Goal: Task Accomplishment & Management: Manage account settings

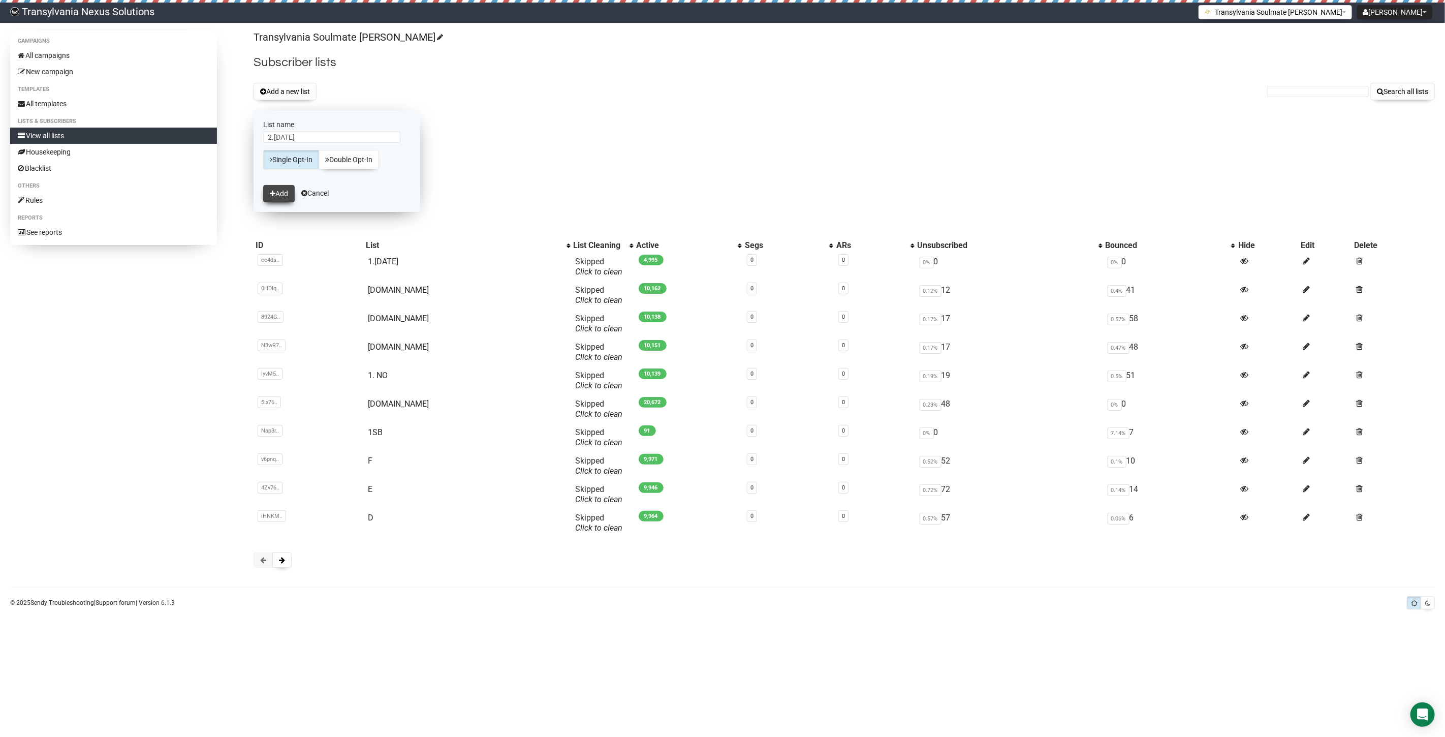
type input "2.[DATE]"
click at [276, 190] on button "Add" at bounding box center [279, 193] width 32 height 17
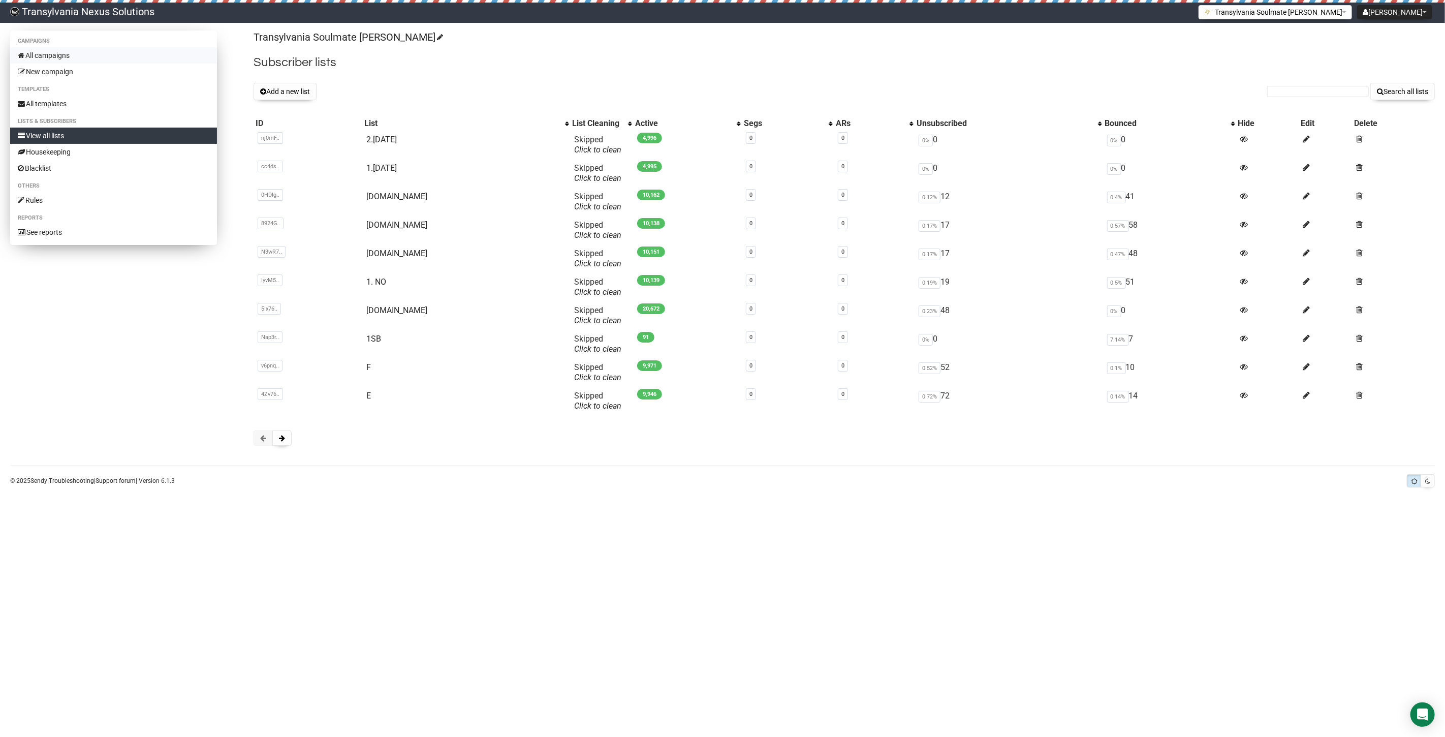
click at [79, 53] on link "All campaigns" at bounding box center [113, 55] width 207 height 16
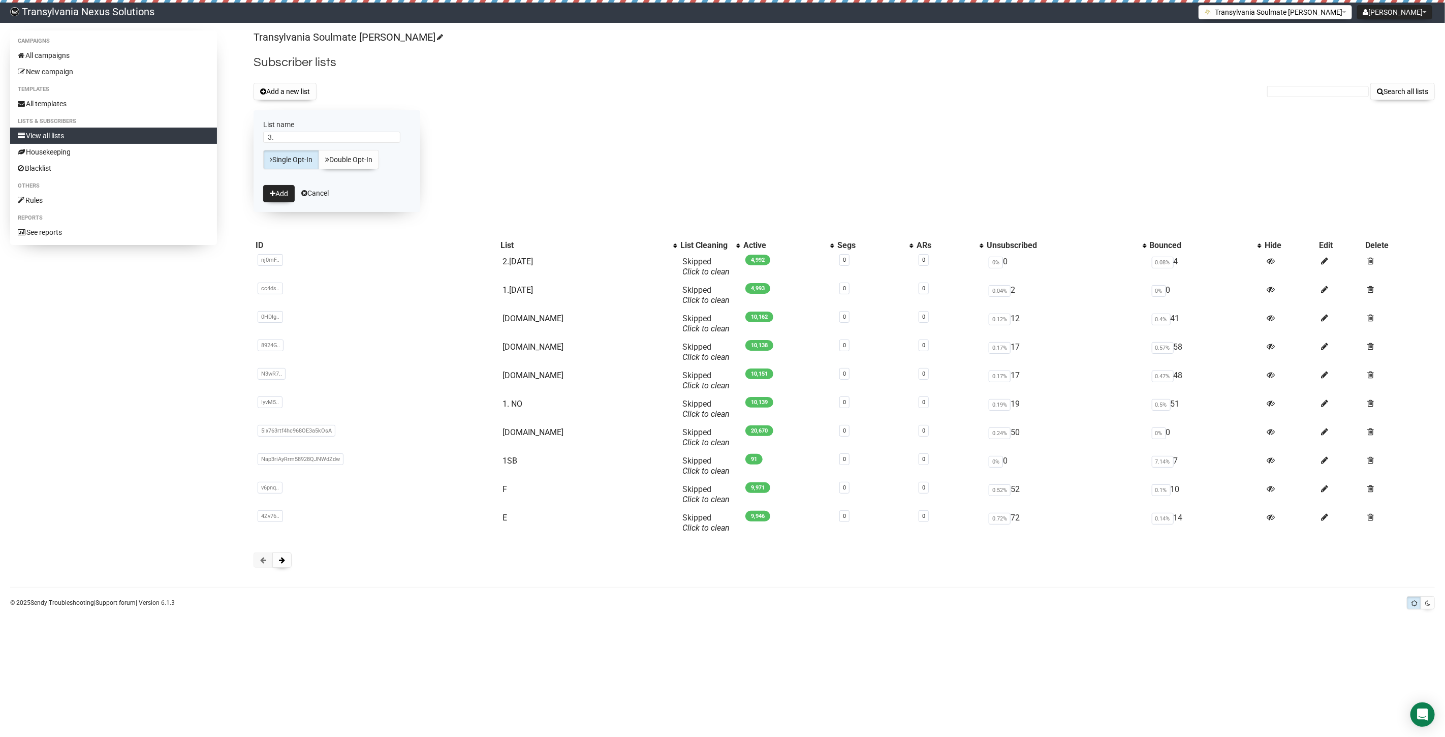
drag, startPoint x: 191, startPoint y: 368, endPoint x: 184, endPoint y: 352, distance: 18.0
click at [191, 368] on div "Campaigns All campaigns New campaign Templates All templates Lists & subscriber…" at bounding box center [722, 303] width 1425 height 547
click at [306, 135] on input "3." at bounding box center [331, 137] width 137 height 11
type input "3.[DATE]"
click at [276, 190] on button "Add" at bounding box center [279, 193] width 32 height 17
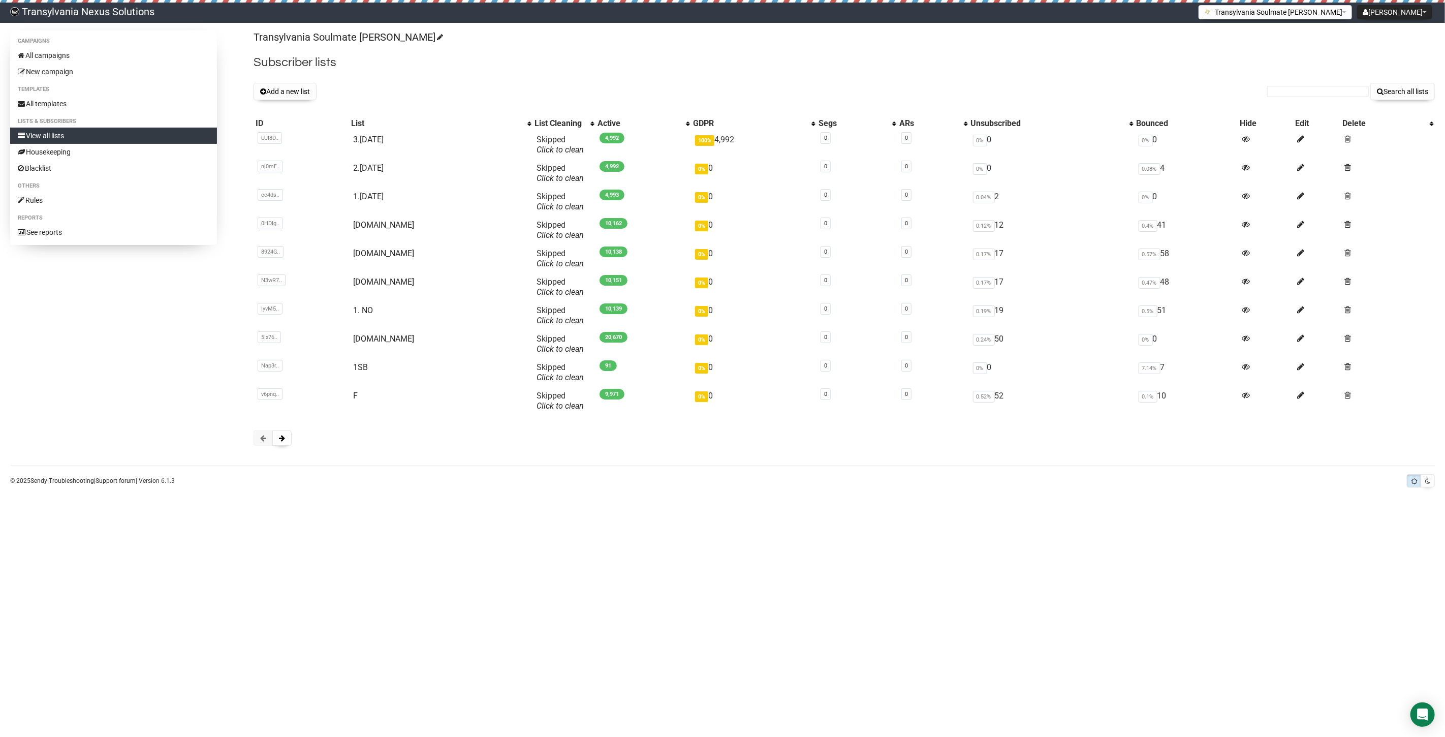
click at [693, 124] on div "GDPR" at bounding box center [749, 123] width 113 height 10
click at [693, 125] on div "GDPR" at bounding box center [749, 123] width 113 height 10
click at [537, 144] on span "Skipped You can be flagged for spam ! We scanned a few emails in this list and …" at bounding box center [560, 145] width 47 height 20
click at [1344, 140] on span at bounding box center [1347, 139] width 7 height 9
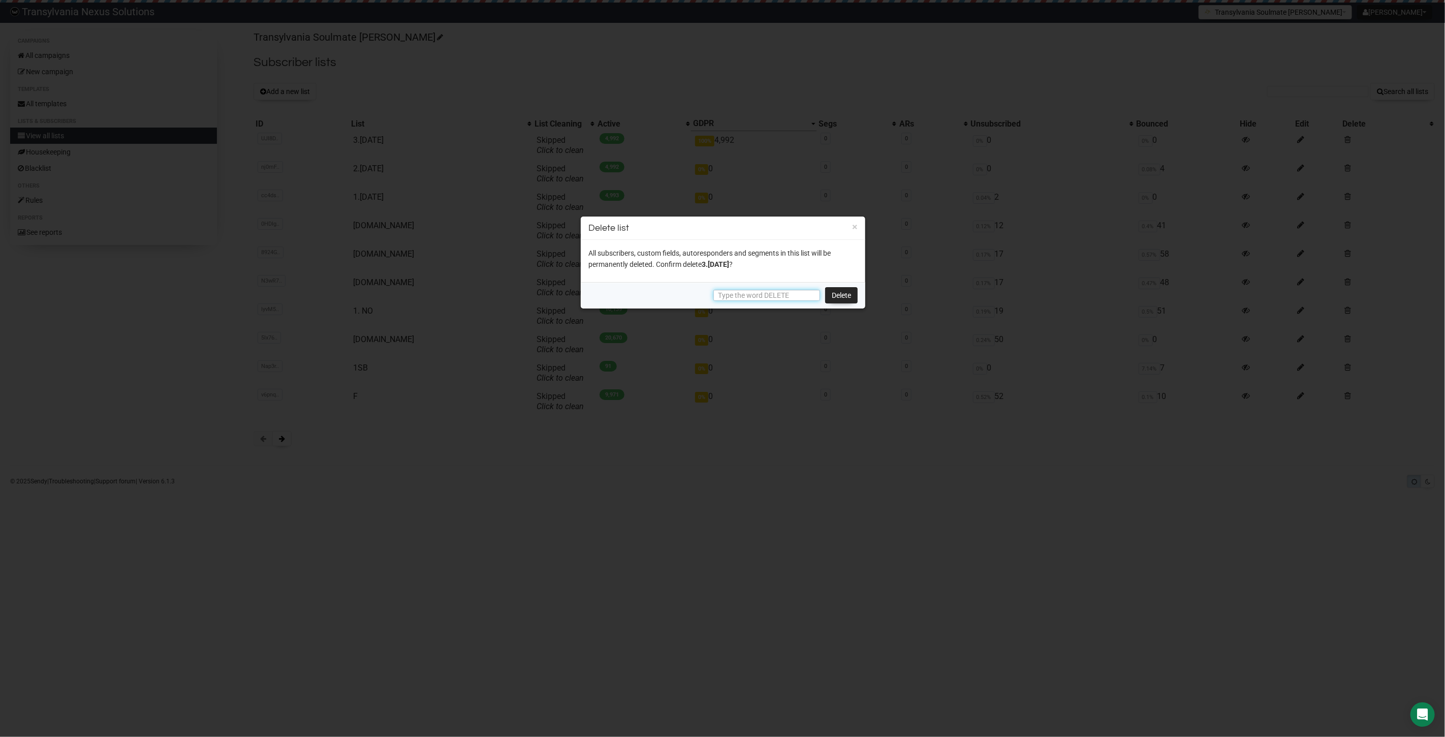
click at [807, 294] on input "text" at bounding box center [766, 295] width 107 height 11
type input "DELETE"
drag, startPoint x: 847, startPoint y: 293, endPoint x: 837, endPoint y: 291, distance: 9.9
click at [846, 293] on link "Delete" at bounding box center [841, 295] width 33 height 16
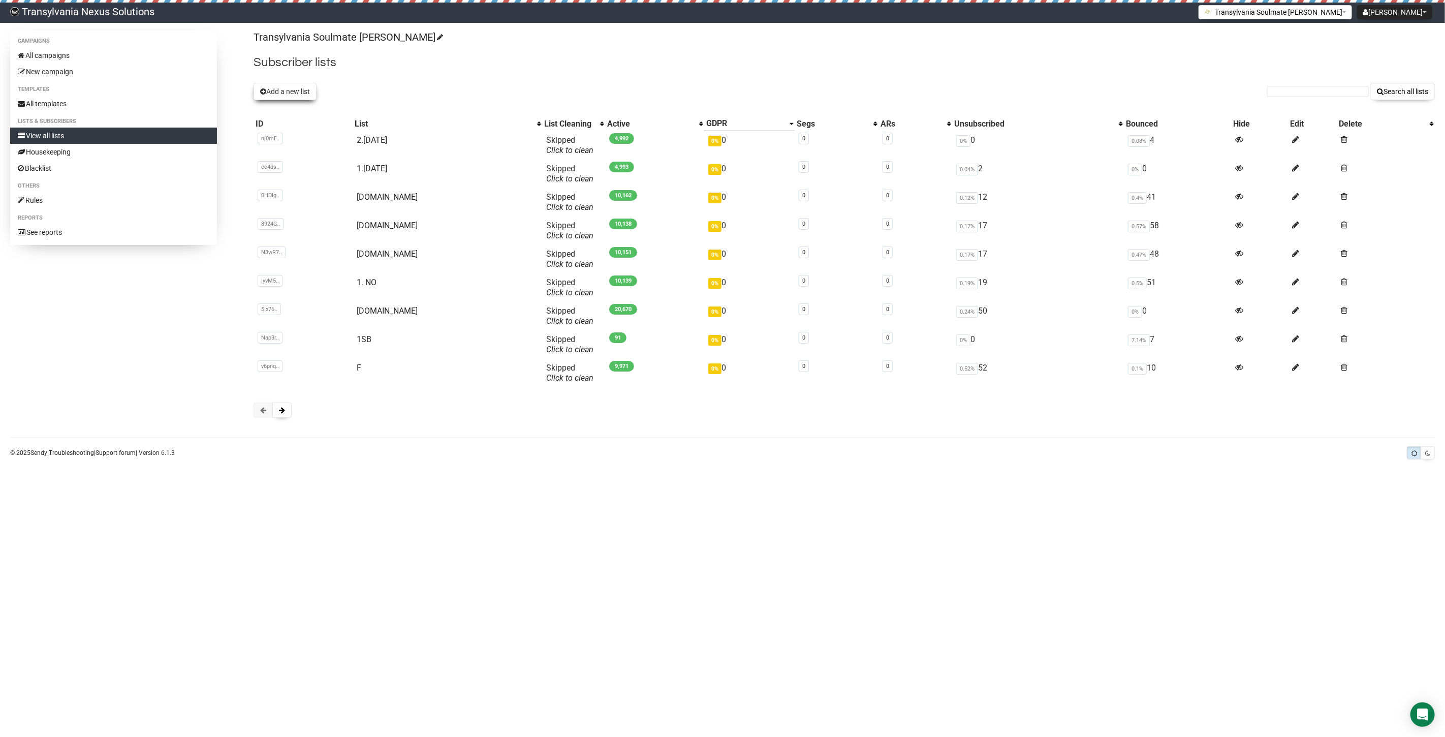
click at [286, 89] on button "Add a new list" at bounding box center [285, 91] width 63 height 17
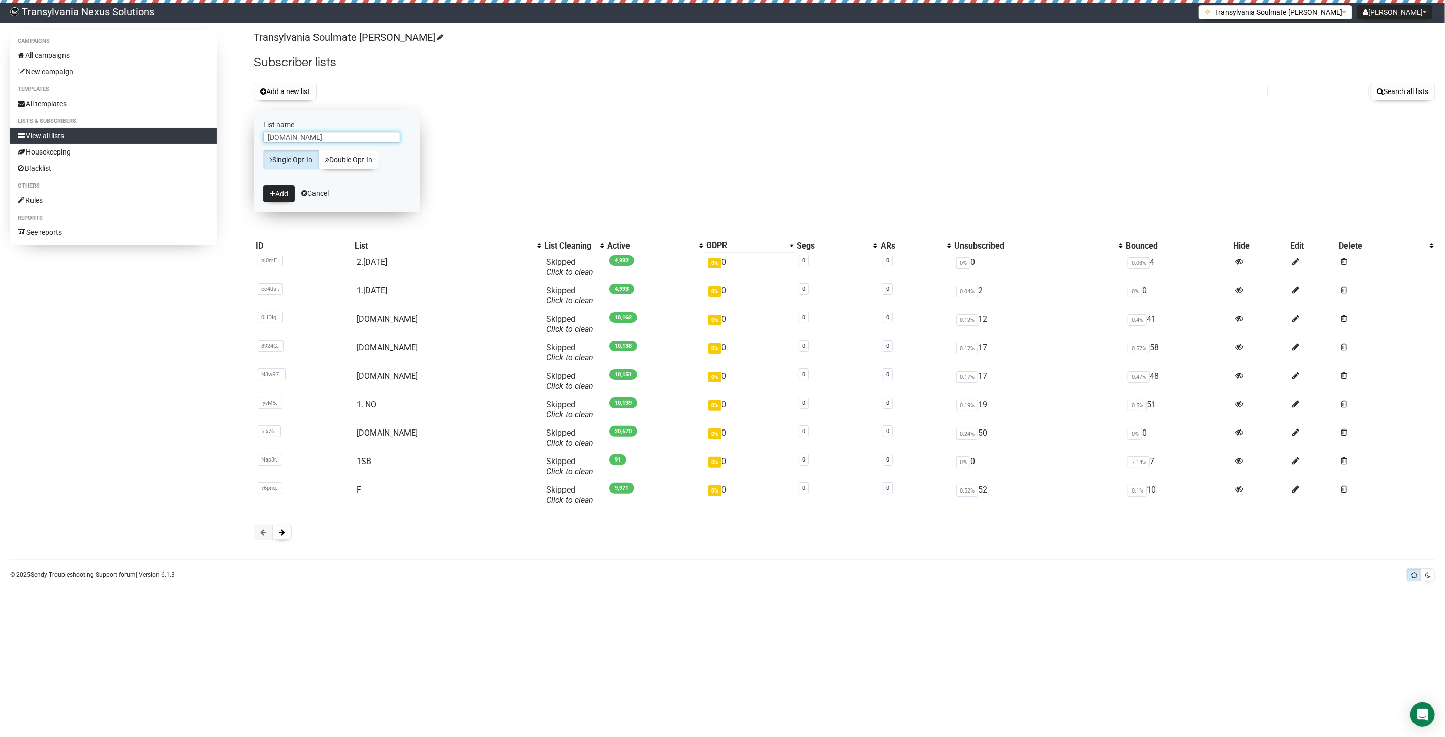
type input "3.[DATE]"
click at [285, 195] on button "Add" at bounding box center [279, 193] width 32 height 17
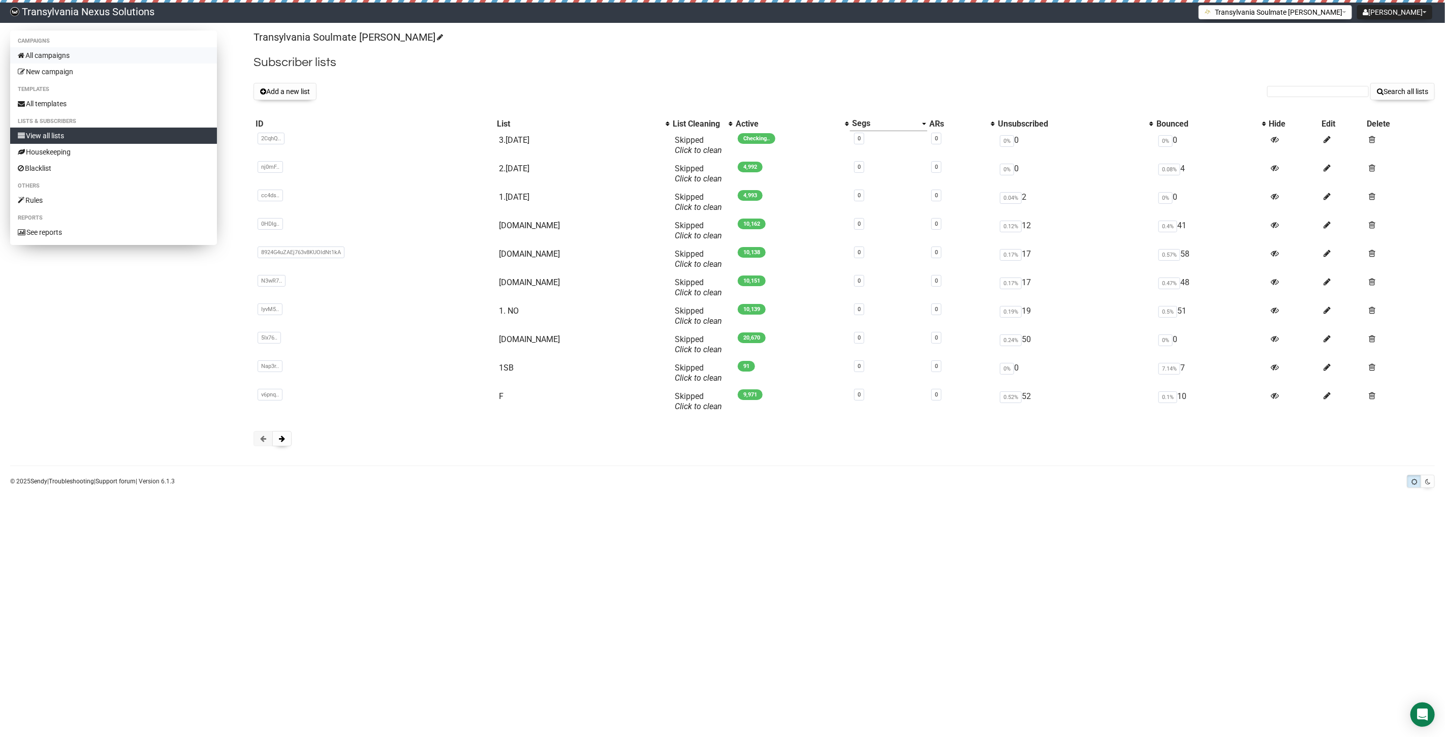
click at [60, 57] on link "All campaigns" at bounding box center [113, 55] width 207 height 16
